Goal: Task Accomplishment & Management: Complete application form

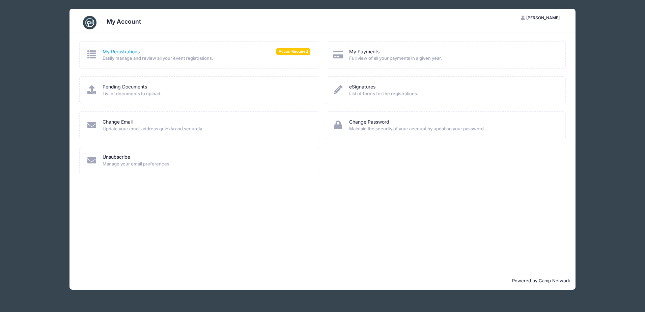
click at [135, 52] on link "My Registrations" at bounding box center [121, 51] width 37 height 7
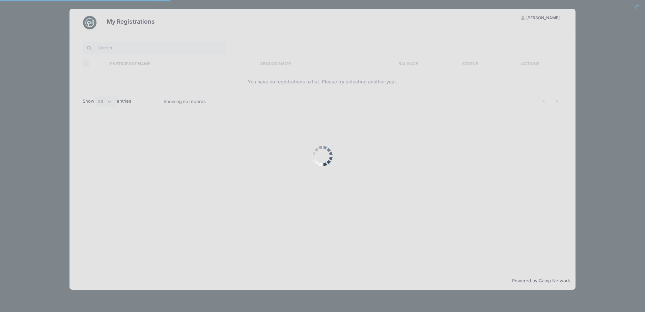
select select "50"
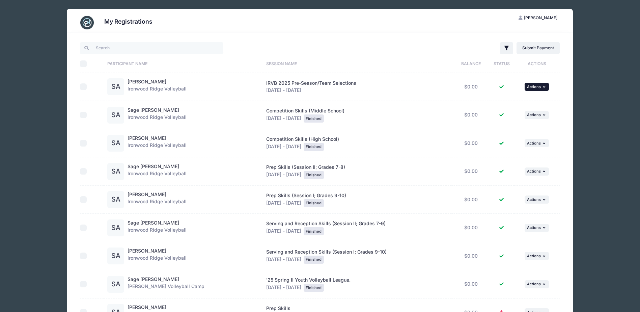
click at [532, 86] on span "Actions" at bounding box center [534, 86] width 14 height 5
click at [518, 102] on link "View Registration" at bounding box center [513, 101] width 61 height 13
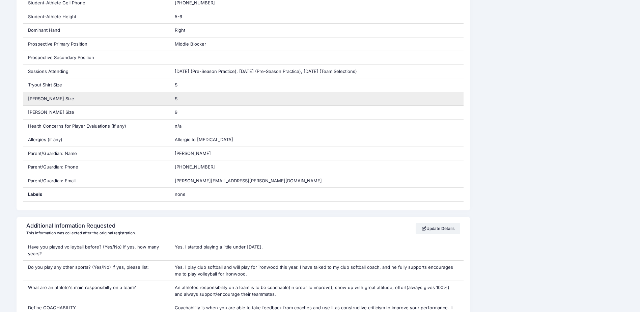
scroll to position [405, 0]
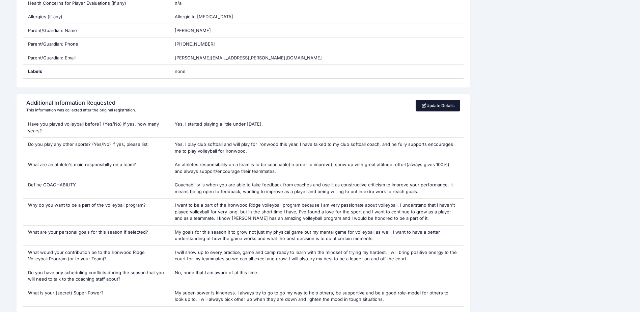
click at [432, 104] on link "Update Details" at bounding box center [438, 105] width 45 height 11
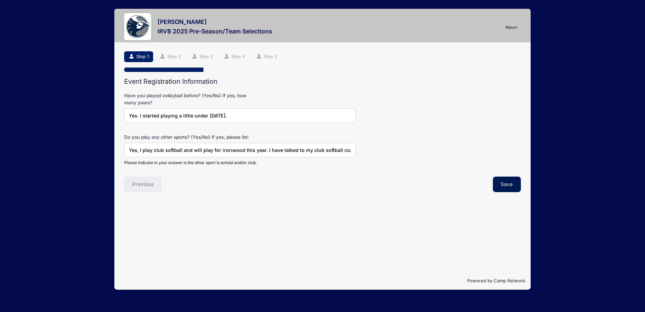
click at [509, 182] on button "Save" at bounding box center [507, 184] width 28 height 16
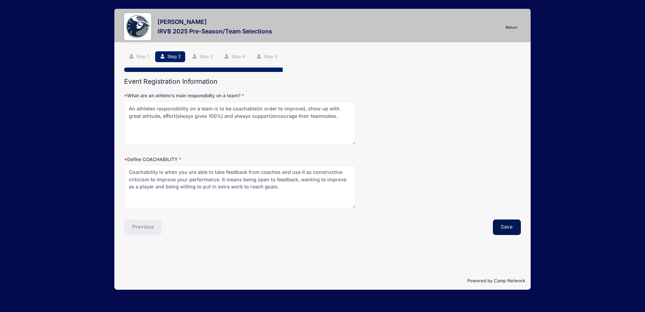
click at [511, 226] on button "Save" at bounding box center [507, 227] width 28 height 16
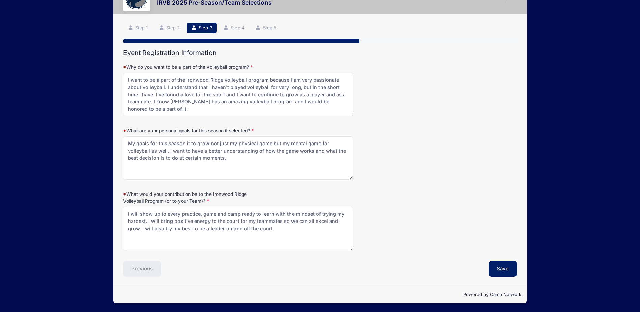
scroll to position [36, 0]
click at [504, 267] on button "Save" at bounding box center [503, 269] width 28 height 16
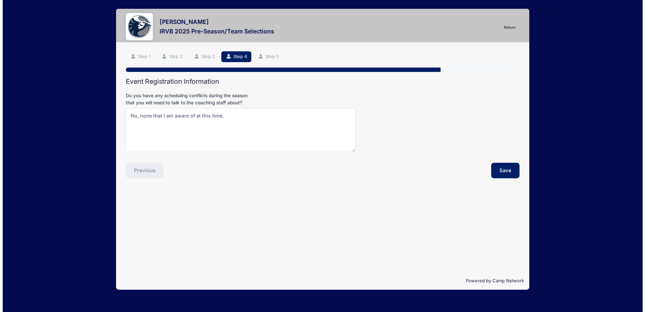
scroll to position [0, 0]
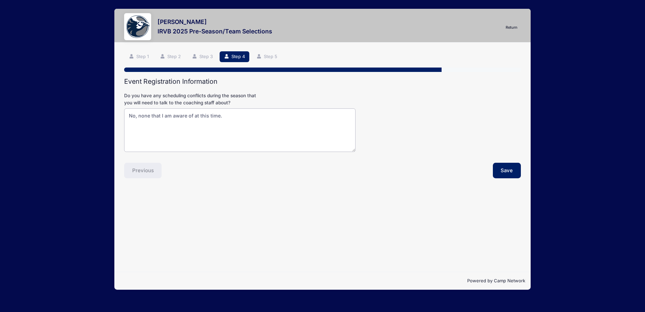
click at [232, 117] on textarea "No, none that I am aware of at this time." at bounding box center [239, 130] width 231 height 44
drag, startPoint x: 241, startPoint y: 116, endPoint x: 181, endPoint y: 133, distance: 62.1
click at [130, 117] on textarea "No, none that I am aware of at this time." at bounding box center [239, 130] width 231 height 44
drag, startPoint x: 128, startPoint y: 121, endPoint x: 129, endPoint y: 127, distance: 6.2
click at [128, 121] on textarea "No, none that I am aware of at this time." at bounding box center [239, 130] width 231 height 44
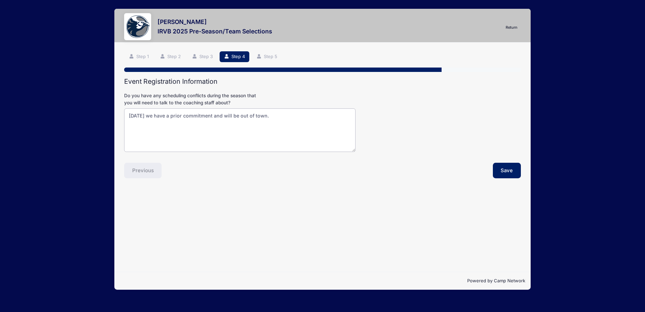
click at [289, 115] on textarea "No, none that I am aware of at this time." at bounding box center [239, 130] width 231 height 44
drag, startPoint x: 303, startPoint y: 123, endPoint x: 127, endPoint y: 121, distance: 176.1
click at [127, 121] on textarea "No, none that I am aware of at this time." at bounding box center [239, 130] width 231 height 44
click at [194, 133] on textarea "No, none that I am aware of at this time." at bounding box center [239, 130] width 231 height 44
drag, startPoint x: 290, startPoint y: 115, endPoint x: 165, endPoint y: 117, distance: 124.8
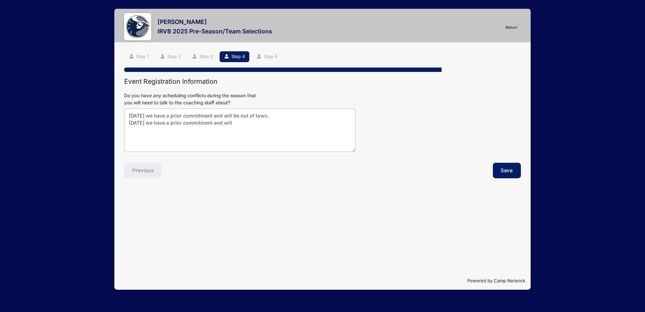
click at [165, 117] on textarea "No, none that I am aware of at this time." at bounding box center [239, 130] width 231 height 44
drag, startPoint x: 343, startPoint y: 117, endPoint x: 166, endPoint y: 115, distance: 177.5
click at [166, 115] on textarea "No, none that I am aware of at this time." at bounding box center [239, 130] width 231 height 44
click at [262, 114] on textarea "No, none that I am aware of at this time." at bounding box center [239, 130] width 231 height 44
click at [256, 124] on textarea "No, none that I am aware of at this time." at bounding box center [239, 130] width 231 height 44
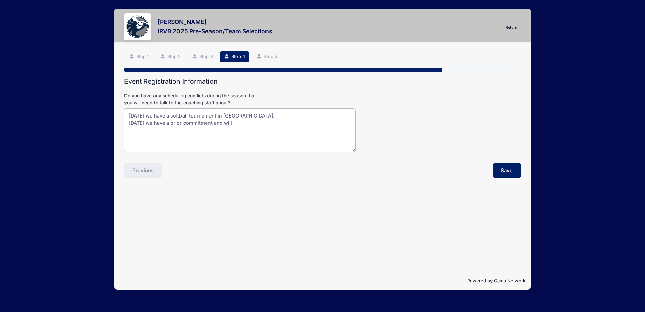
drag, startPoint x: 254, startPoint y: 122, endPoint x: 165, endPoint y: 126, distance: 88.5
click at [165, 126] on textarea "No, none that I am aware of at this time." at bounding box center [239, 130] width 231 height 44
click at [170, 115] on textarea "No, none that I am aware of at this time." at bounding box center [239, 130] width 231 height 44
drag, startPoint x: 189, startPoint y: 115, endPoint x: 165, endPoint y: 116, distance: 23.3
click at [165, 116] on textarea "No, none that I am aware of at this time." at bounding box center [239, 130] width 231 height 44
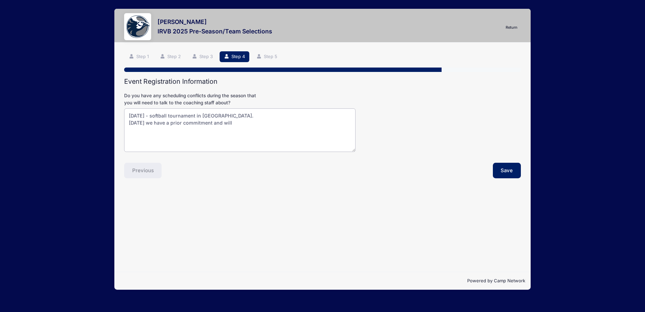
click at [241, 115] on textarea "No, none that I am aware of at this time." at bounding box center [239, 130] width 231 height 44
click at [257, 119] on textarea "No, none that I am aware of at this time." at bounding box center [239, 130] width 231 height 44
drag, startPoint x: 246, startPoint y: 115, endPoint x: 165, endPoint y: 117, distance: 81.3
click at [165, 117] on textarea "No, none that I am aware of at this time." at bounding box center [239, 130] width 231 height 44
drag, startPoint x: 253, startPoint y: 122, endPoint x: 164, endPoint y: 124, distance: 88.7
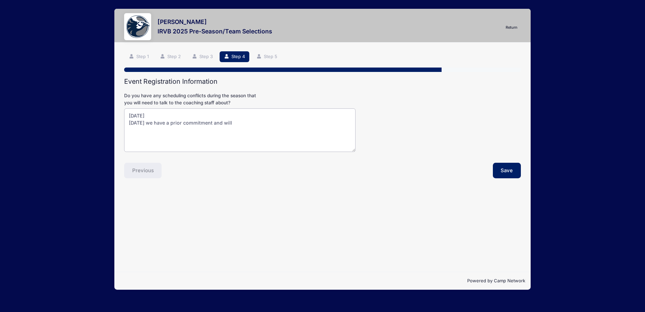
click at [164, 123] on textarea "No, none that I am aware of at this time." at bounding box center [239, 130] width 231 height 44
click at [129, 123] on textarea "No, none that I am aware of at this time." at bounding box center [239, 130] width 231 height 44
click at [228, 115] on textarea "No, none that I am aware of at this time." at bounding box center [239, 130] width 231 height 44
type textarea "Saturday, 8/20 and Saturday, 9/20 we have plans to be out of town."
click at [503, 168] on button "Save" at bounding box center [507, 171] width 28 height 16
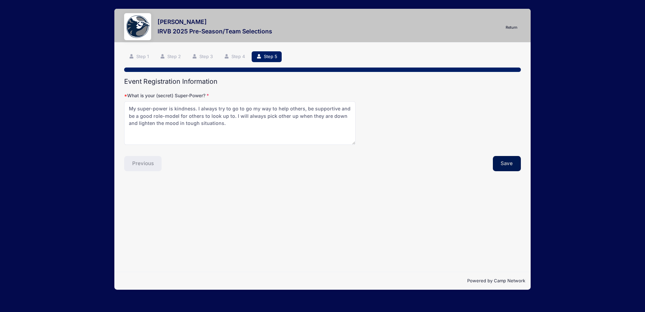
click at [503, 161] on button "Save" at bounding box center [507, 164] width 28 height 16
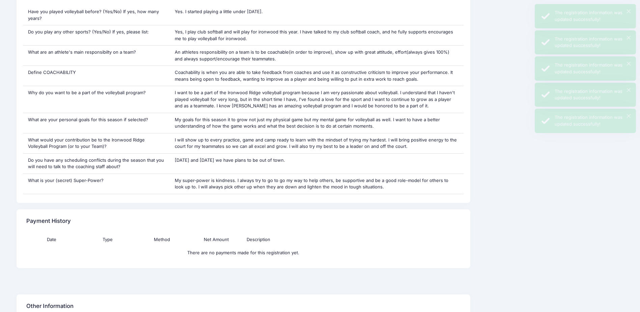
scroll to position [472, 0]
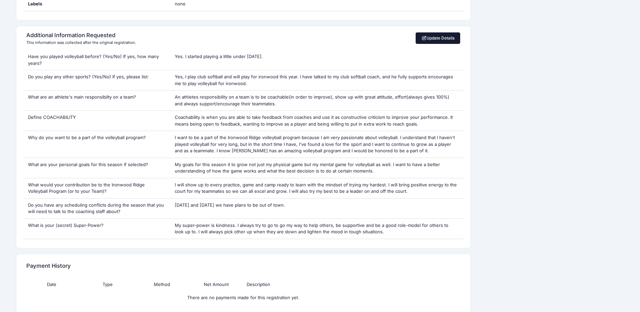
click at [434, 40] on link "Update Details" at bounding box center [438, 37] width 45 height 11
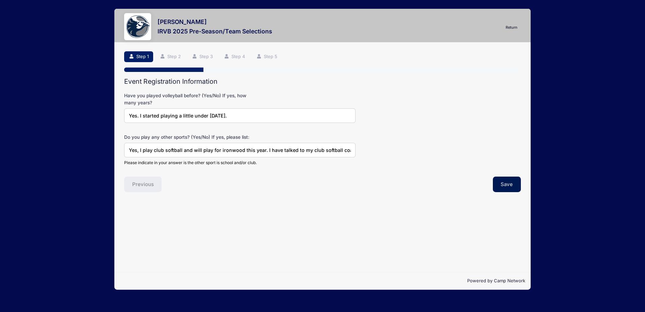
click at [496, 182] on button "Save" at bounding box center [507, 184] width 28 height 16
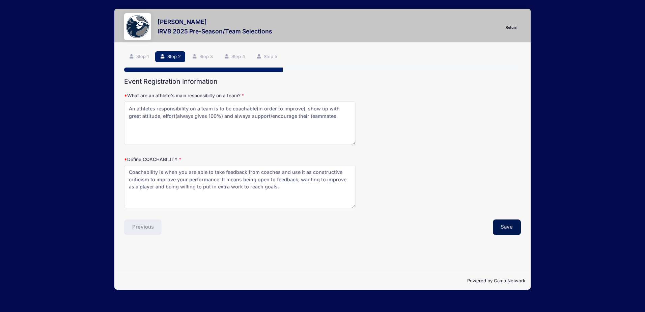
click at [509, 231] on button "Save" at bounding box center [507, 227] width 28 height 16
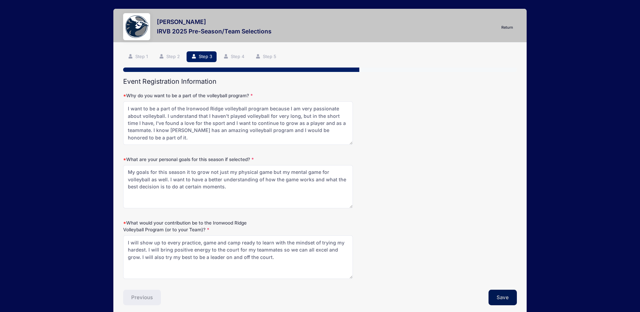
click at [499, 304] on button "Save" at bounding box center [503, 297] width 28 height 16
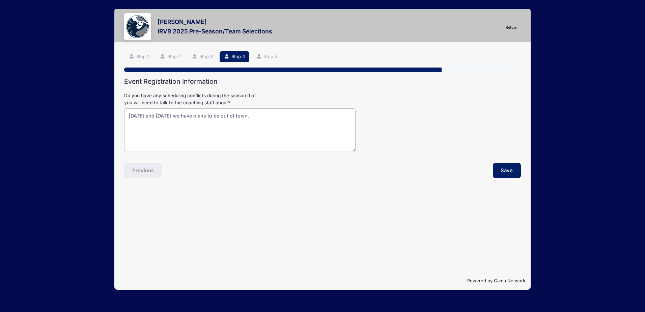
click at [162, 114] on textarea "Saturday, 8/20 and Saturday, 9/20 we have plans to be out of town." at bounding box center [239, 130] width 231 height 44
type textarea "Saturday, 8/16 and Saturday, 9/20 we have plans to be out of town."
click at [304, 245] on div "Step 4 /7 Return Step 1 Step 2 Step 3 Step 4 Step 5 Event Registration Informat…" at bounding box center [322, 157] width 417 height 229
click at [505, 171] on button "Save" at bounding box center [507, 171] width 28 height 16
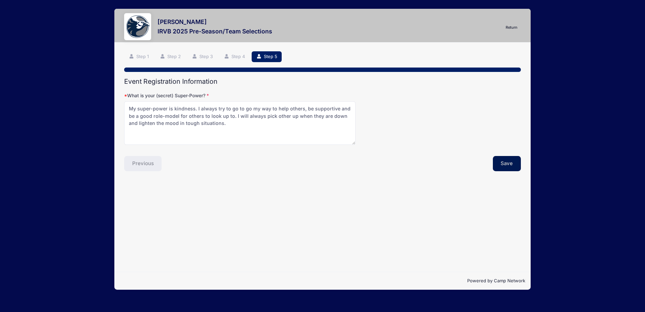
click at [509, 163] on button "Save" at bounding box center [507, 164] width 28 height 16
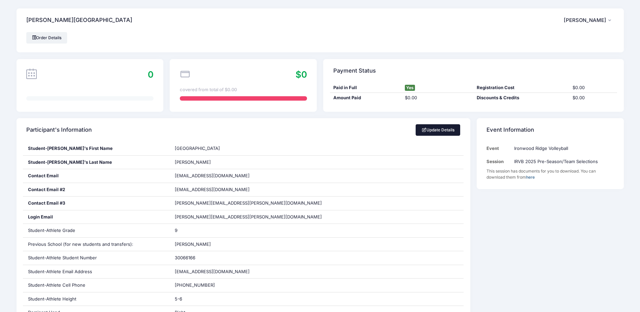
click at [451, 129] on link "Update Details" at bounding box center [438, 129] width 45 height 11
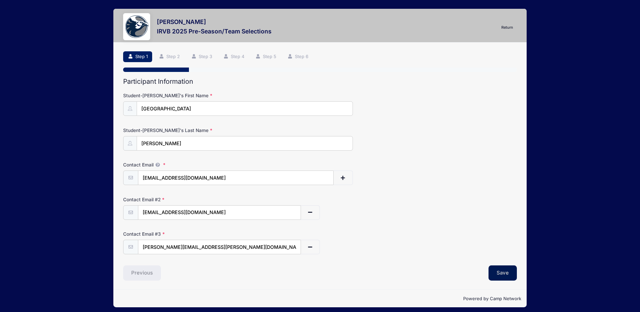
click at [508, 271] on button "Save" at bounding box center [503, 273] width 28 height 16
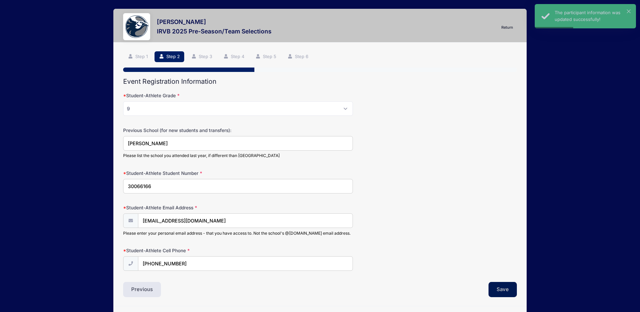
click at [504, 287] on button "Save" at bounding box center [503, 290] width 28 height 16
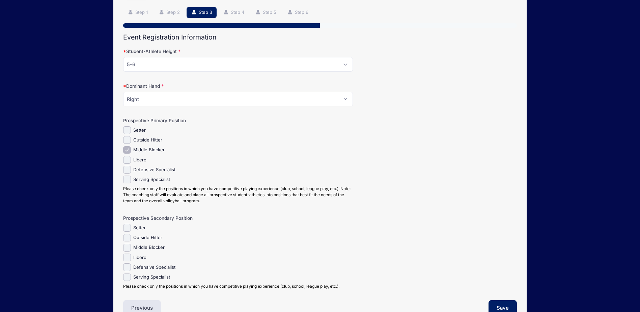
scroll to position [83, 0]
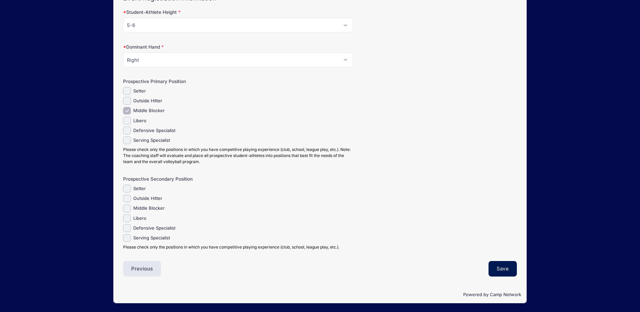
click at [502, 267] on button "Save" at bounding box center [503, 269] width 28 height 16
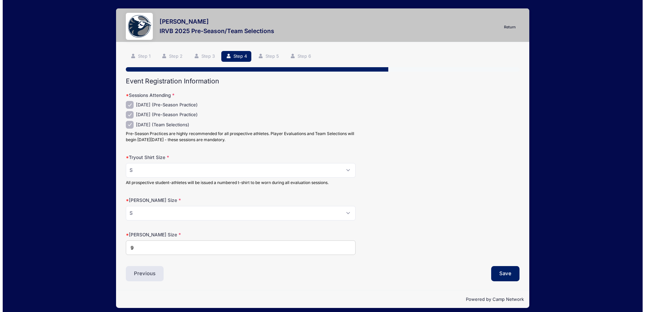
scroll to position [0, 0]
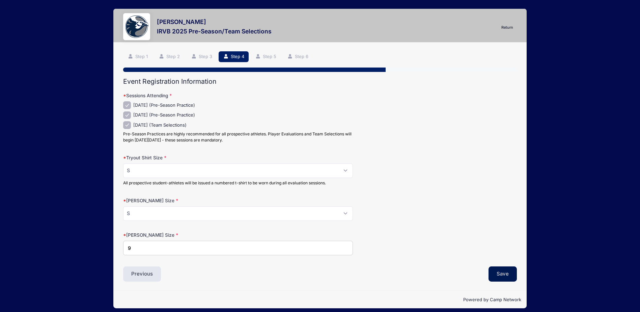
click at [502, 267] on button "Save" at bounding box center [503, 274] width 28 height 16
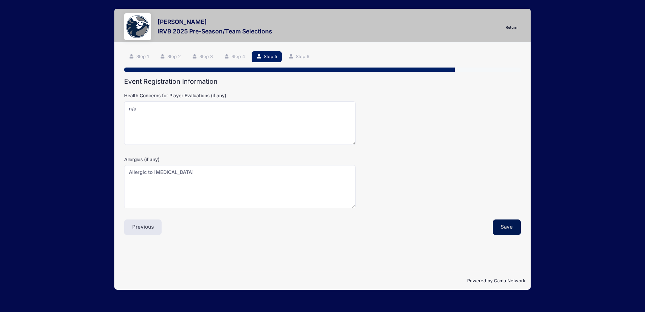
click at [508, 222] on button "Save" at bounding box center [507, 227] width 28 height 16
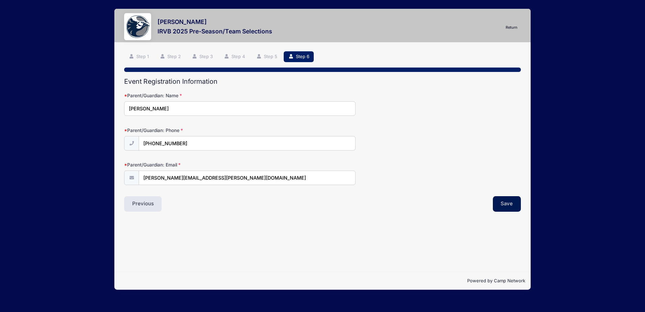
click at [514, 203] on button "Save" at bounding box center [507, 204] width 28 height 16
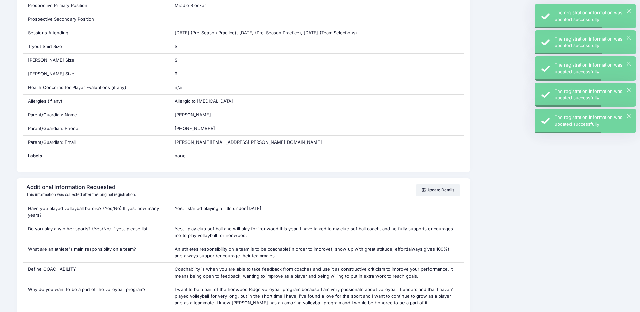
scroll to position [371, 0]
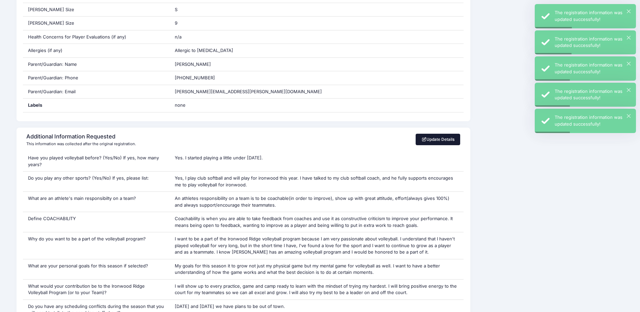
click at [441, 138] on link "Update Details" at bounding box center [438, 139] width 45 height 11
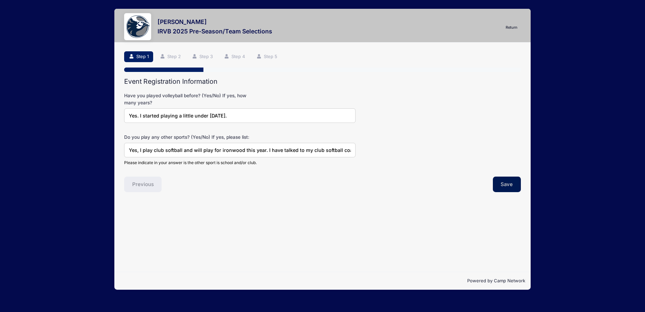
click at [506, 182] on button "Save" at bounding box center [507, 184] width 28 height 16
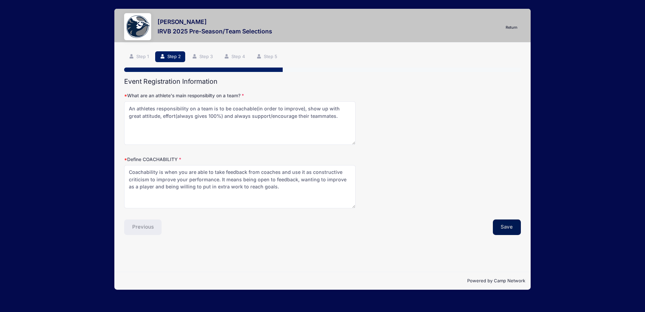
click at [509, 227] on button "Save" at bounding box center [507, 227] width 28 height 16
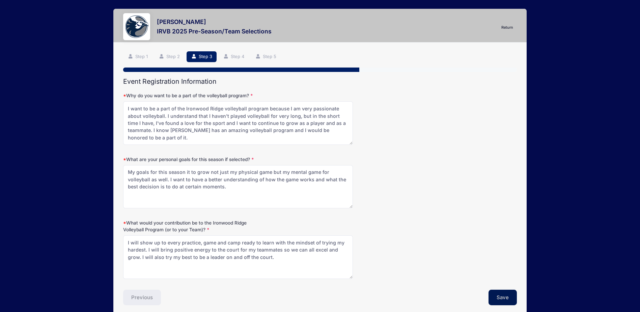
click at [501, 302] on button "Save" at bounding box center [503, 297] width 28 height 16
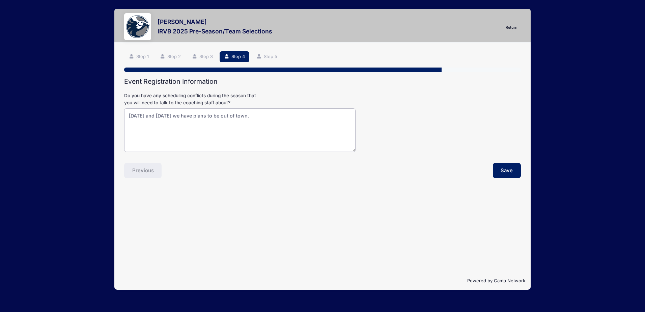
click at [208, 116] on textarea "Saturday, 8/16 and Saturday, 9/20 we have plans to be out of town." at bounding box center [239, 130] width 231 height 44
type textarea "[DATE] and [DATE] - at this time we have plans to be out of town."
click at [505, 170] on button "Save" at bounding box center [507, 171] width 28 height 16
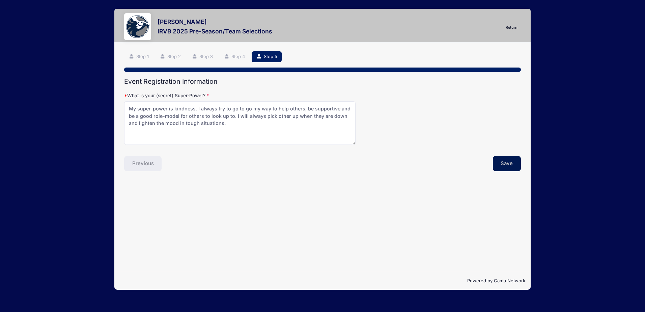
click at [505, 165] on button "Save" at bounding box center [507, 164] width 28 height 16
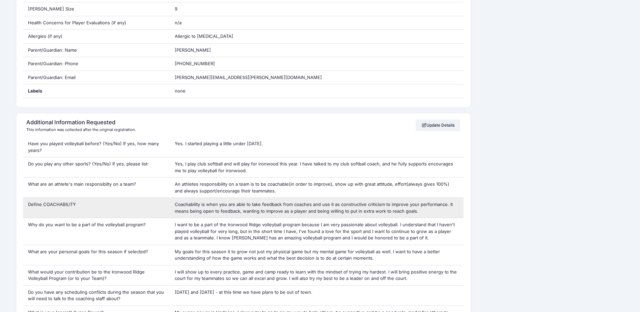
scroll to position [405, 0]
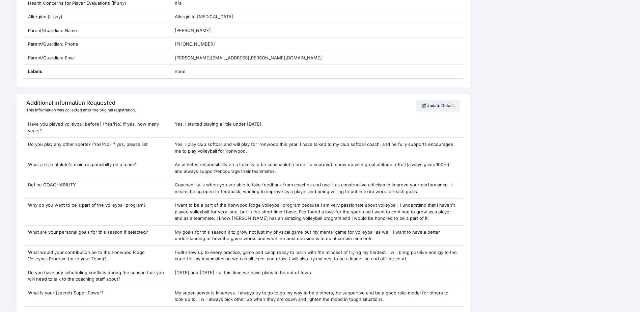
click at [603, 135] on div "Event Information Event [GEOGRAPHIC_DATA] Volleyball Session IRVB 2025 Pre-Seas…" at bounding box center [550, 119] width 154 height 813
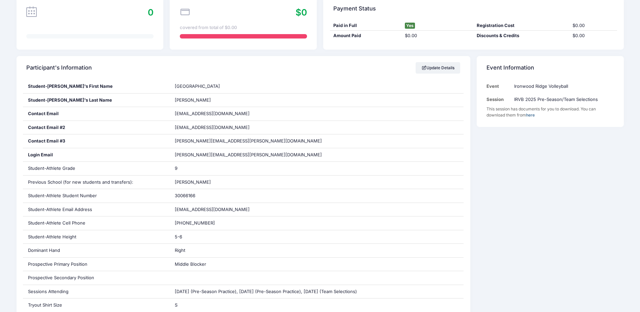
scroll to position [0, 0]
